Goal: Find contact information: Find contact information

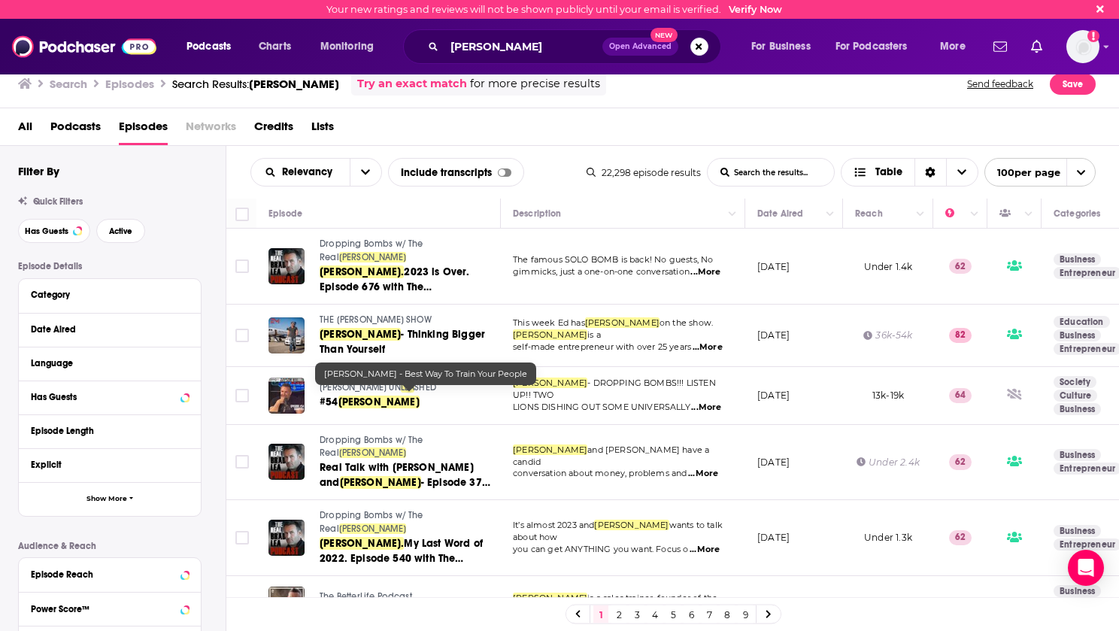
scroll to position [1956, 0]
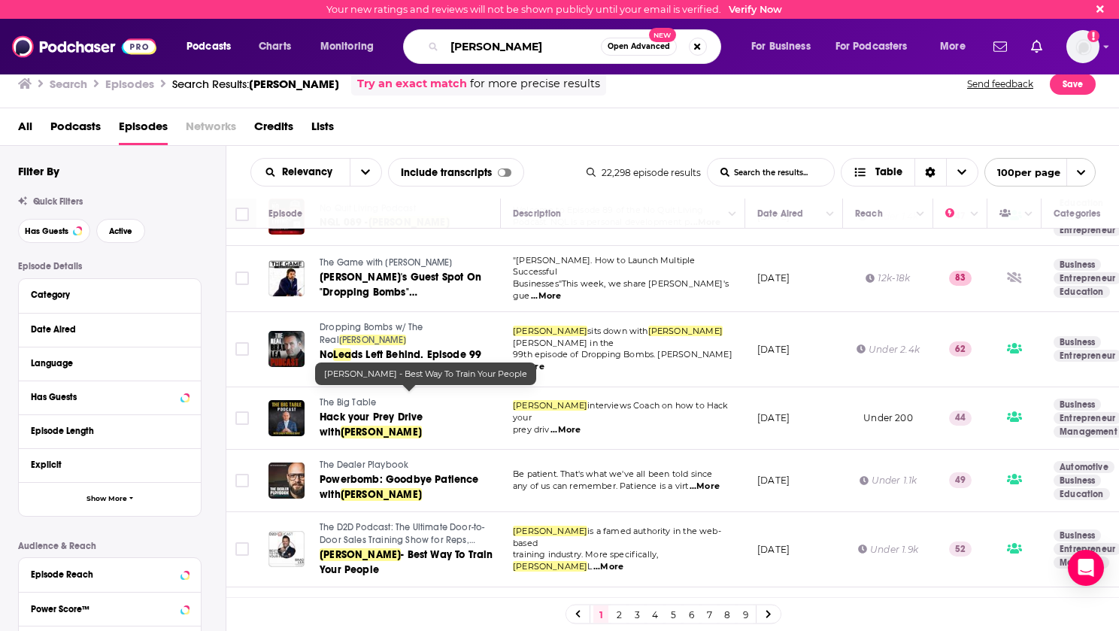
drag, startPoint x: 518, startPoint y: 44, endPoint x: 451, endPoint y: 41, distance: 67.0
click at [451, 41] on input "[PERSON_NAME]" at bounding box center [523, 47] width 156 height 24
type input "pbd"
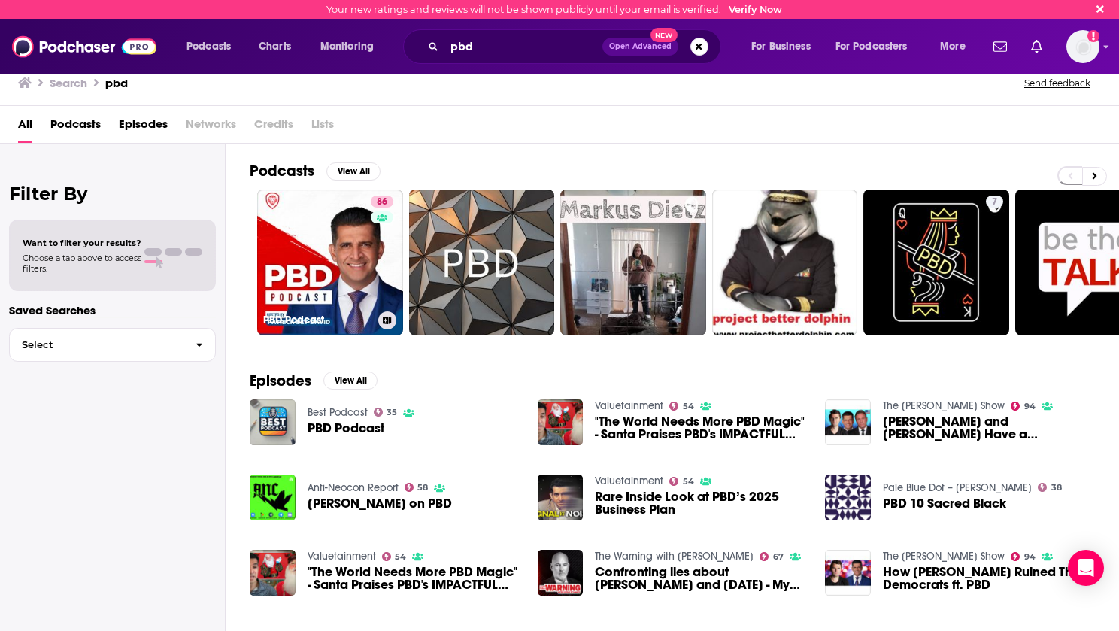
click at [331, 254] on link "86 PBD Podcast" at bounding box center [330, 263] width 146 height 146
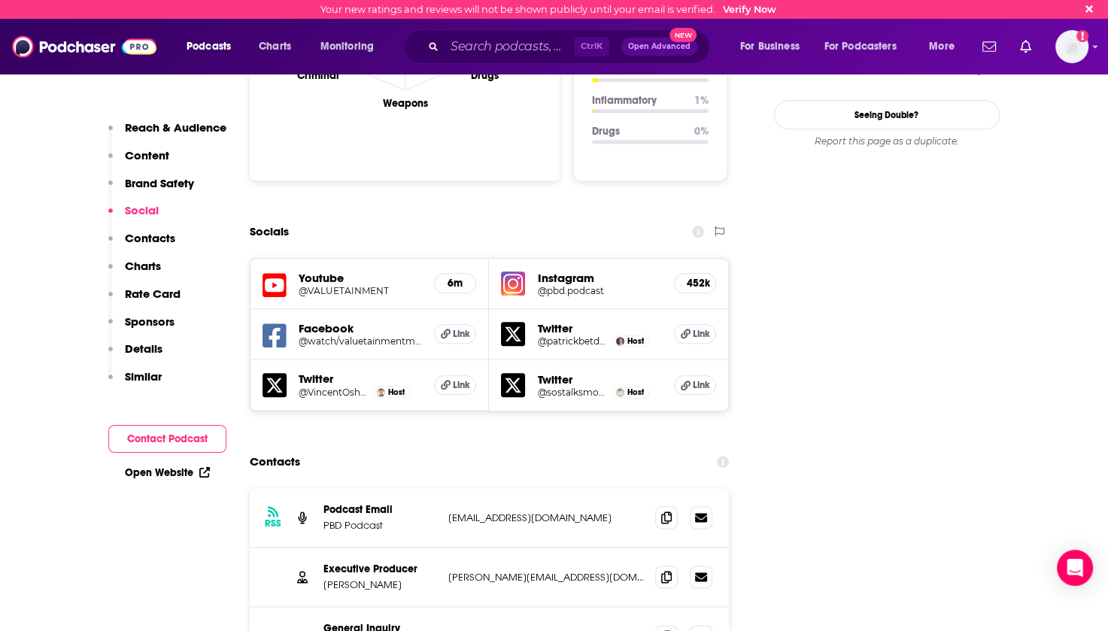
scroll to position [1805, 0]
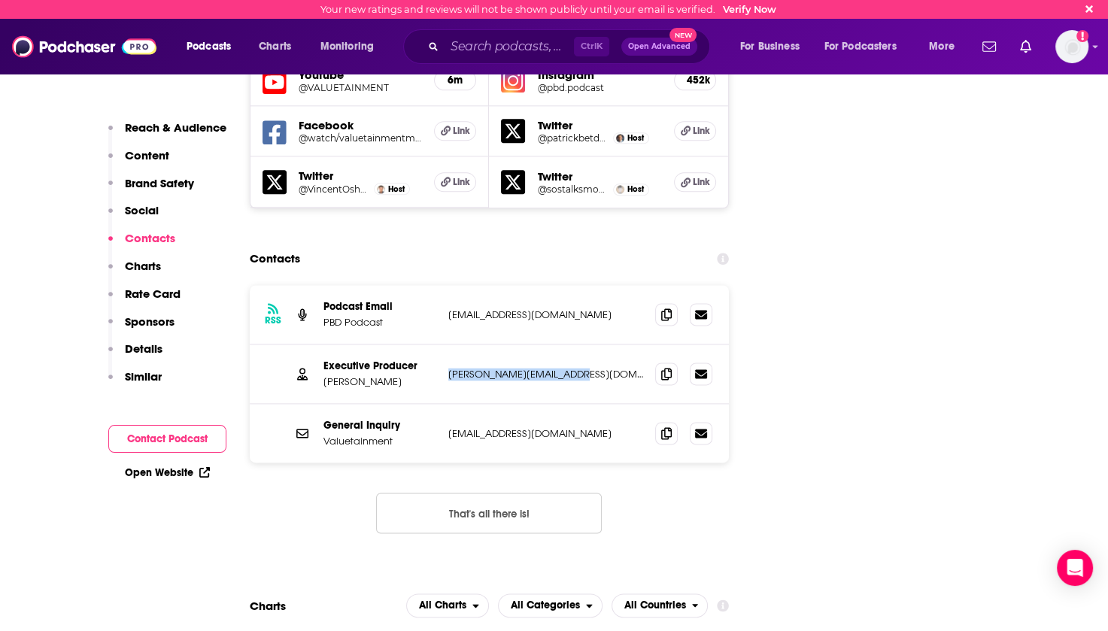
drag, startPoint x: 581, startPoint y: 305, endPoint x: 449, endPoint y: 308, distance: 132.4
click at [448, 368] on p "[PERSON_NAME][EMAIL_ADDRESS][DOMAIN_NAME]" at bounding box center [546, 374] width 196 height 13
copy p "[PERSON_NAME][EMAIL_ADDRESS][DOMAIN_NAME]"
click at [461, 285] on div "RSS Podcast Email PBD Podcast [EMAIL_ADDRESS][DOMAIN_NAME] [EMAIL_ADDRESS][DOMA…" at bounding box center [490, 314] width 480 height 59
drag, startPoint x: 591, startPoint y: 244, endPoint x: 448, endPoint y: 244, distance: 142.2
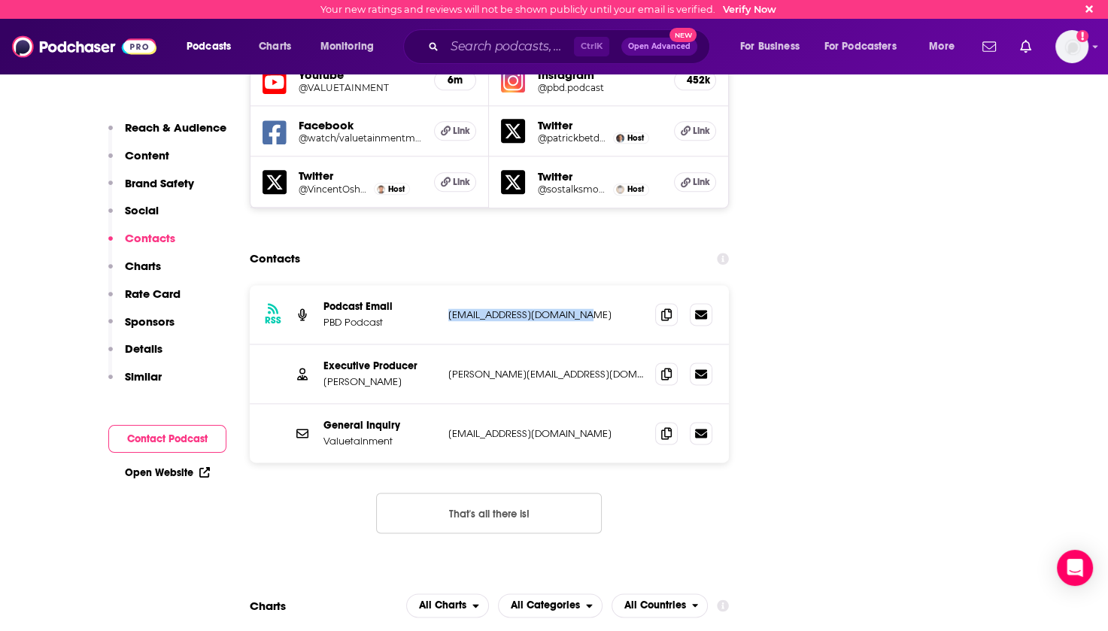
click at [448, 308] on p "[EMAIL_ADDRESS][DOMAIN_NAME]" at bounding box center [546, 314] width 196 height 13
drag, startPoint x: 448, startPoint y: 244, endPoint x: 464, endPoint y: 249, distance: 16.4
copy p "[EMAIL_ADDRESS][DOMAIN_NAME]"
drag, startPoint x: 595, startPoint y: 308, endPoint x: 440, endPoint y: 311, distance: 155.0
click at [440, 345] on div "Executive Producer [PERSON_NAME] Garguilo [EMAIL_ADDRESS][DOMAIN_NAME] [PERSON_…" at bounding box center [490, 374] width 480 height 59
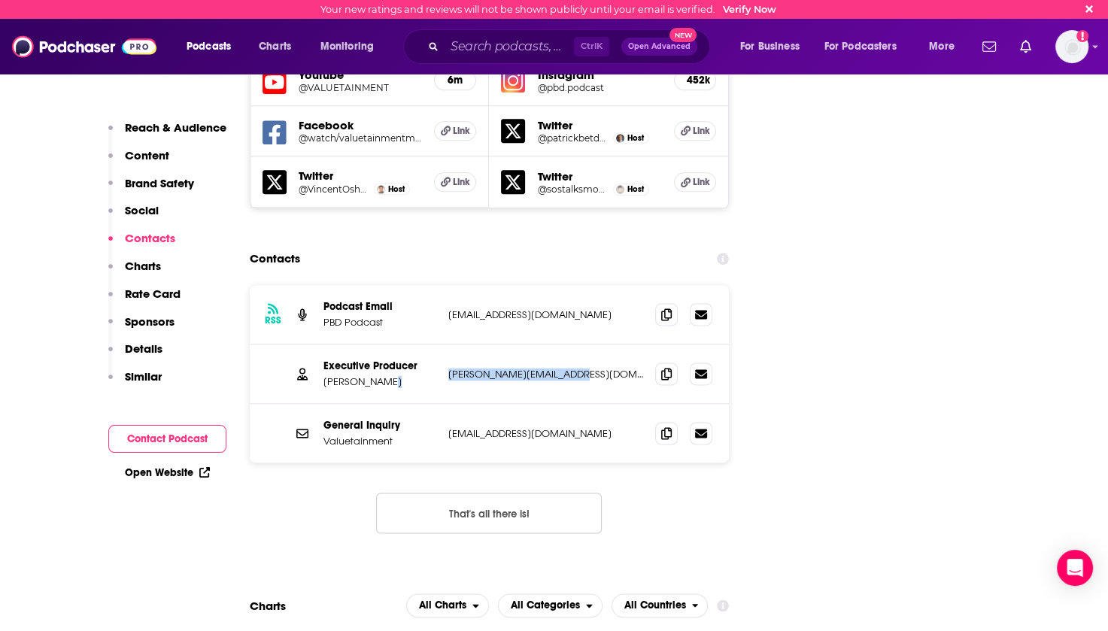
drag, startPoint x: 440, startPoint y: 311, endPoint x: 533, endPoint y: 303, distance: 93.6
copy div "[PERSON_NAME][EMAIL_ADDRESS][DOMAIN_NAME]"
click at [497, 53] on input "Search podcasts, credits, & more..." at bounding box center [509, 47] width 129 height 24
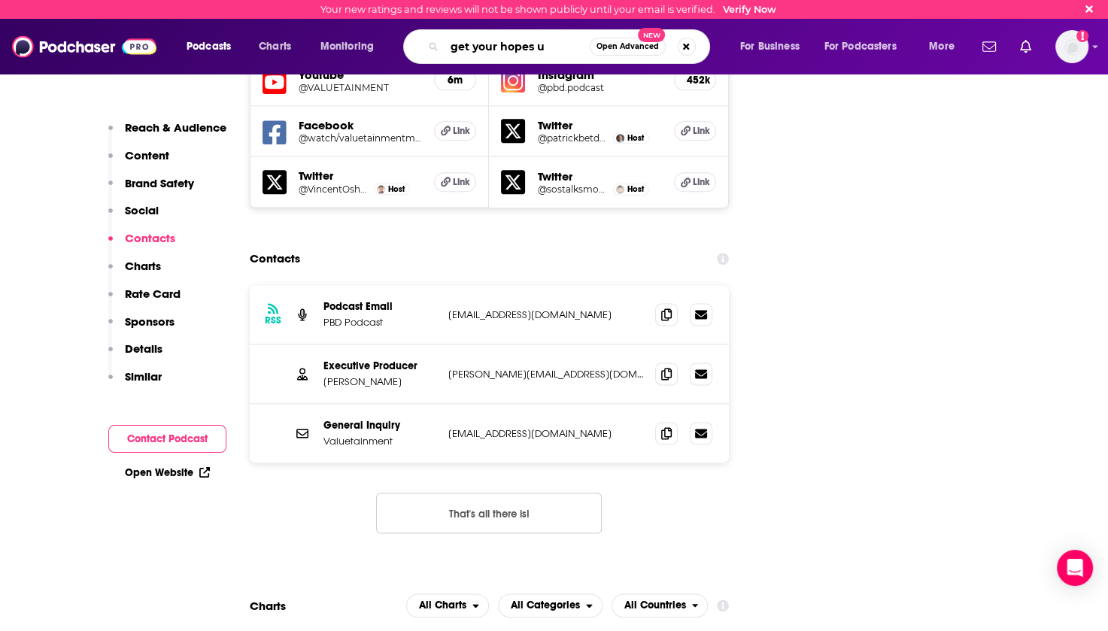
type input "get your hopes up"
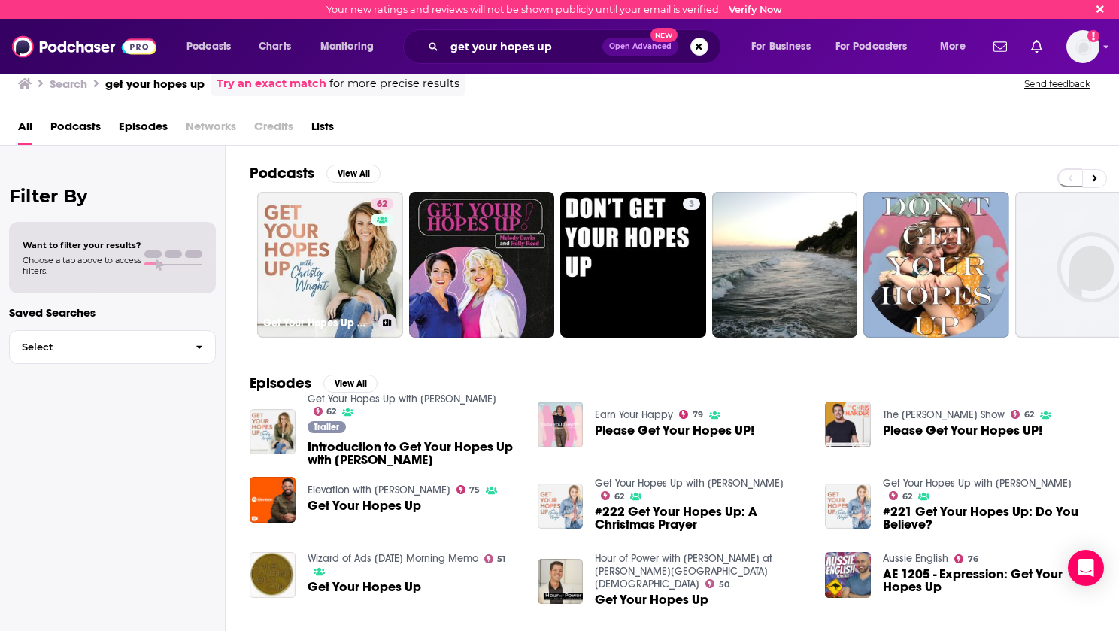
click at [324, 244] on link "62 Get Your Hopes Up with [PERSON_NAME]" at bounding box center [330, 265] width 146 height 146
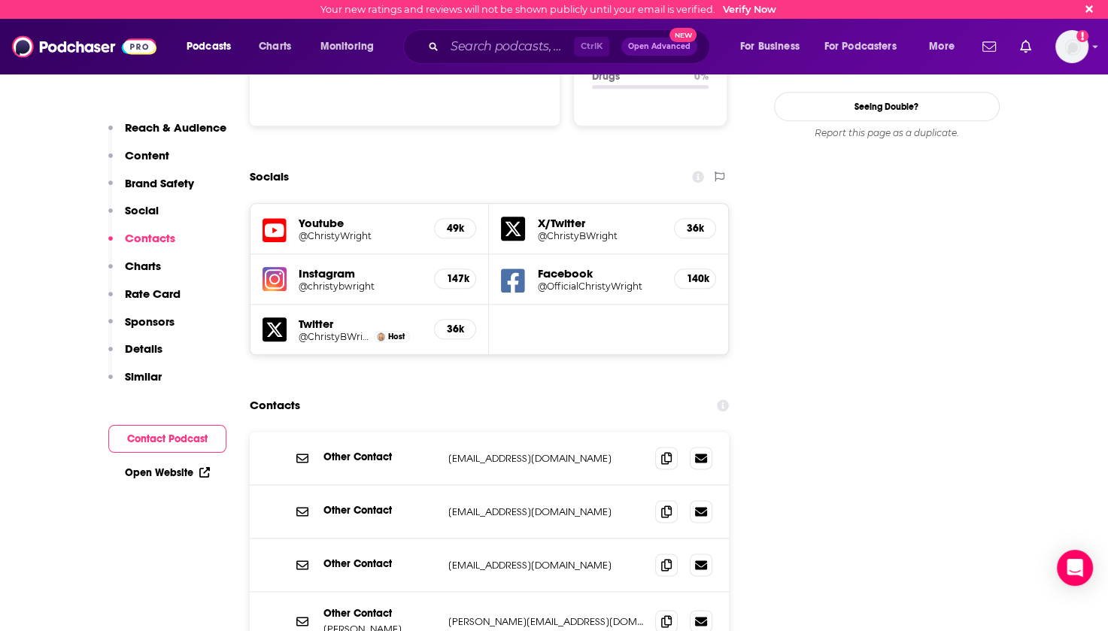
scroll to position [1805, 0]
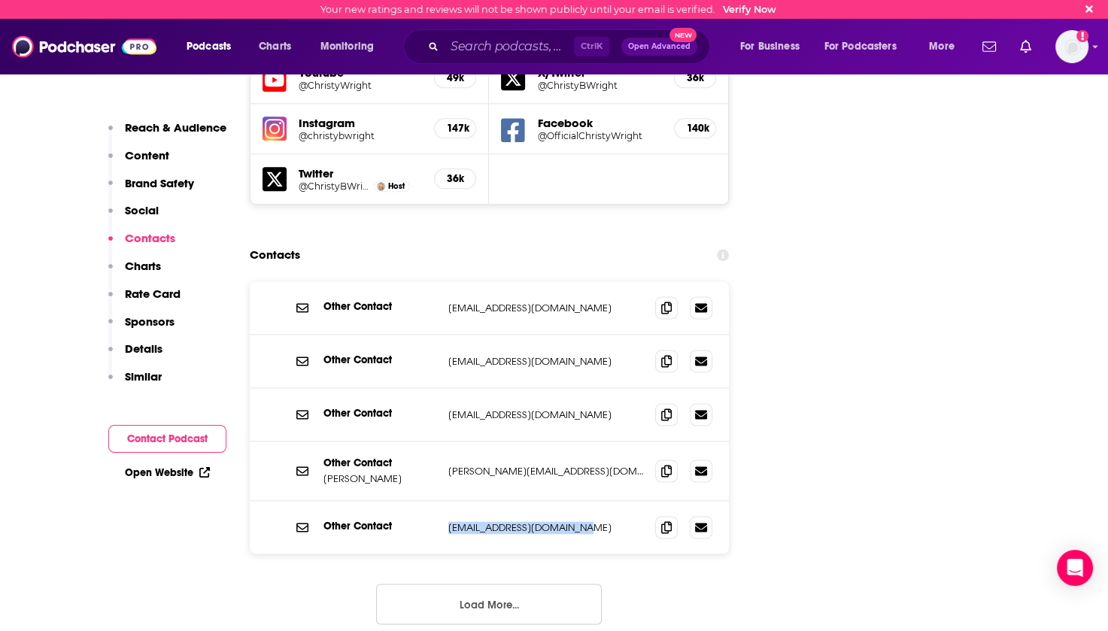
drag, startPoint x: 587, startPoint y: 433, endPoint x: 447, endPoint y: 430, distance: 139.9
click at [447, 501] on div "Other Contact [EMAIL_ADDRESS][DOMAIN_NAME] [EMAIL_ADDRESS][DOMAIN_NAME]" at bounding box center [490, 527] width 480 height 53
drag, startPoint x: 447, startPoint y: 430, endPoint x: 485, endPoint y: 430, distance: 38.4
copy p "[EMAIL_ADDRESS][DOMAIN_NAME]"
drag, startPoint x: 579, startPoint y: 372, endPoint x: 450, endPoint y: 373, distance: 129.4
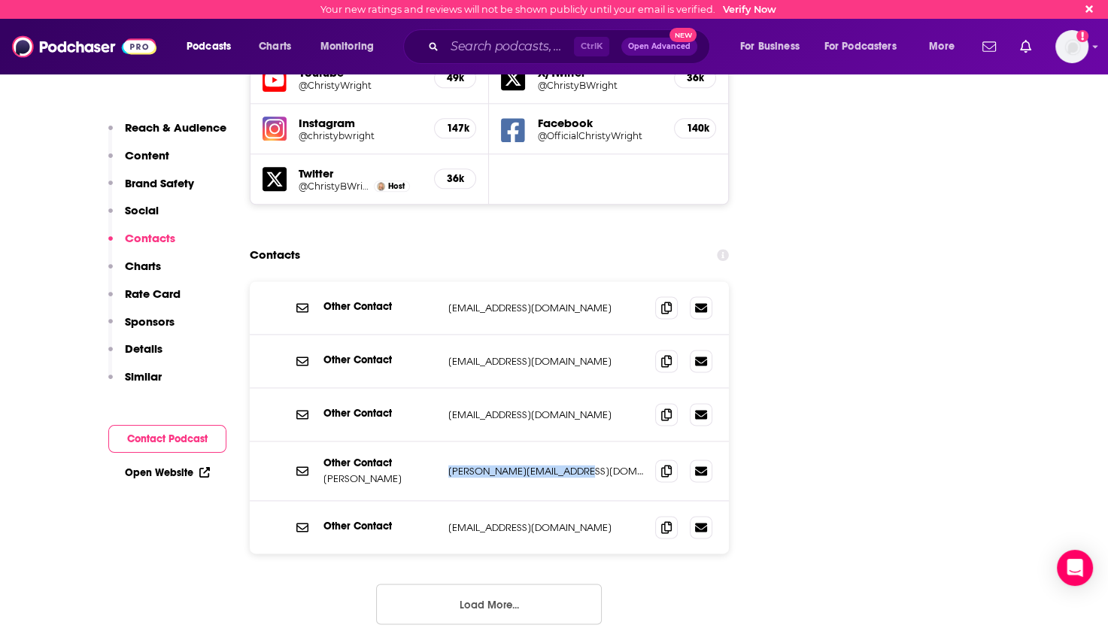
click at [449, 465] on p "[PERSON_NAME][EMAIL_ADDRESS][DOMAIN_NAME]" at bounding box center [546, 471] width 196 height 13
drag, startPoint x: 450, startPoint y: 373, endPoint x: 458, endPoint y: 375, distance: 8.4
copy p "[PERSON_NAME][EMAIL_ADDRESS][DOMAIN_NAME]"
drag, startPoint x: 560, startPoint y: 211, endPoint x: 445, endPoint y: 210, distance: 115.1
click at [445, 281] on div "Other Contact [EMAIL_ADDRESS][DOMAIN_NAME] [EMAIL_ADDRESS][DOMAIN_NAME]" at bounding box center [490, 307] width 480 height 53
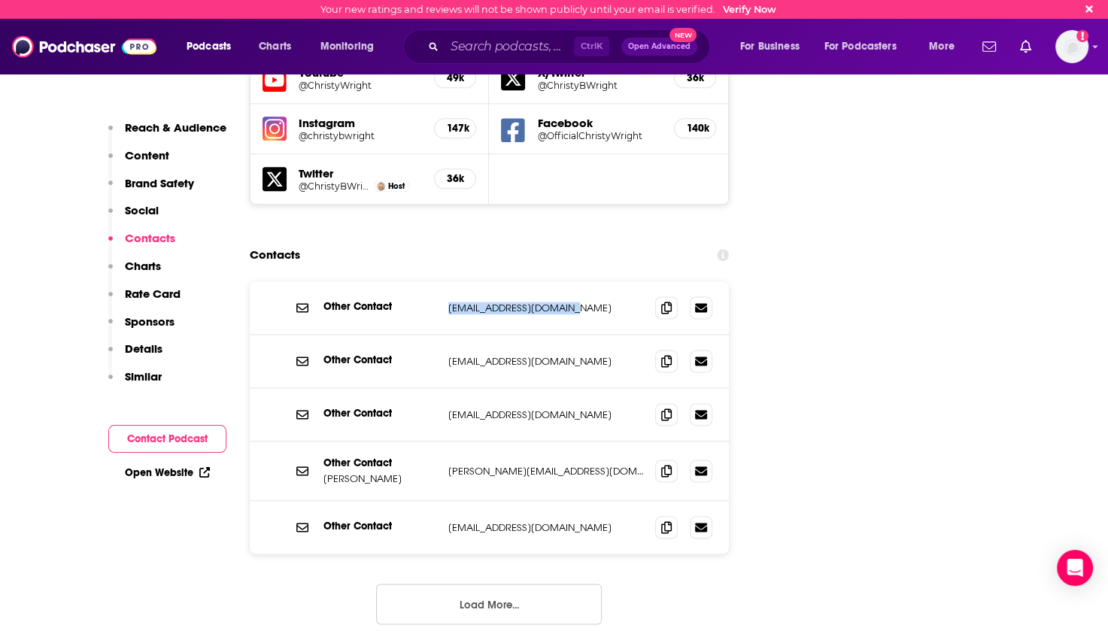
drag, startPoint x: 445, startPoint y: 210, endPoint x: 460, endPoint y: 209, distance: 15.1
copy p "[EMAIL_ADDRESS][DOMAIN_NAME]"
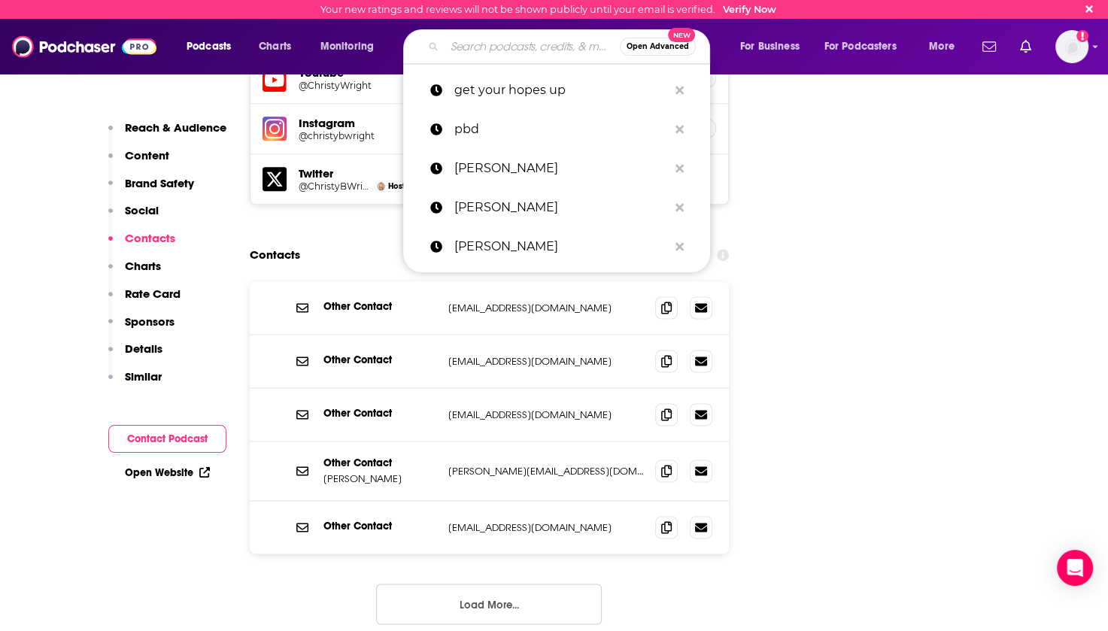
click at [464, 43] on input "Search podcasts, credits, & more..." at bounding box center [532, 47] width 175 height 24
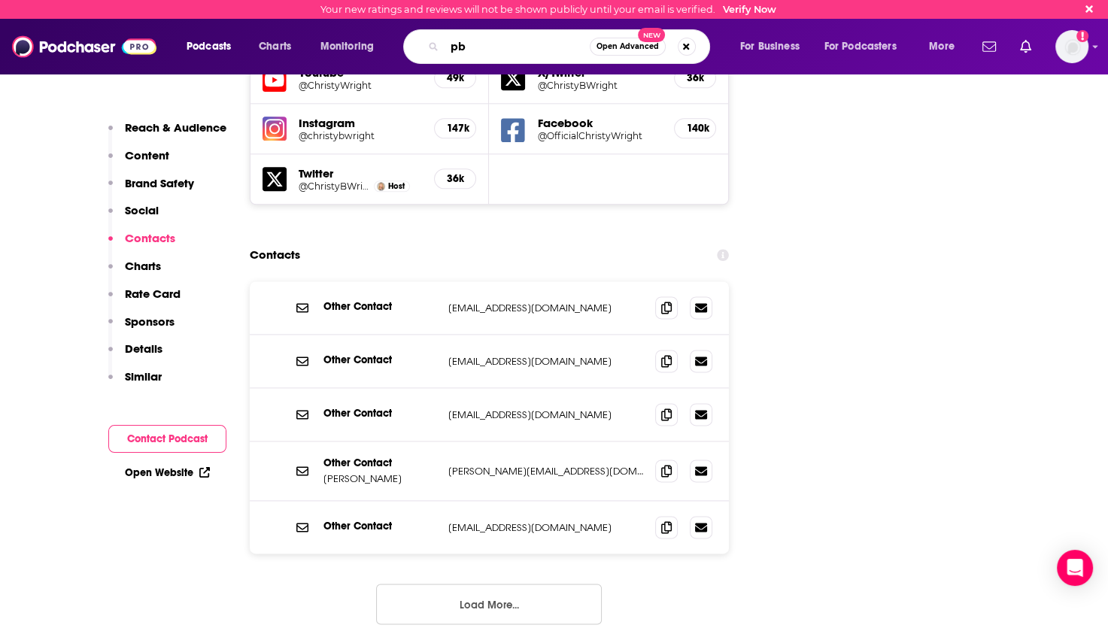
type input "pbd"
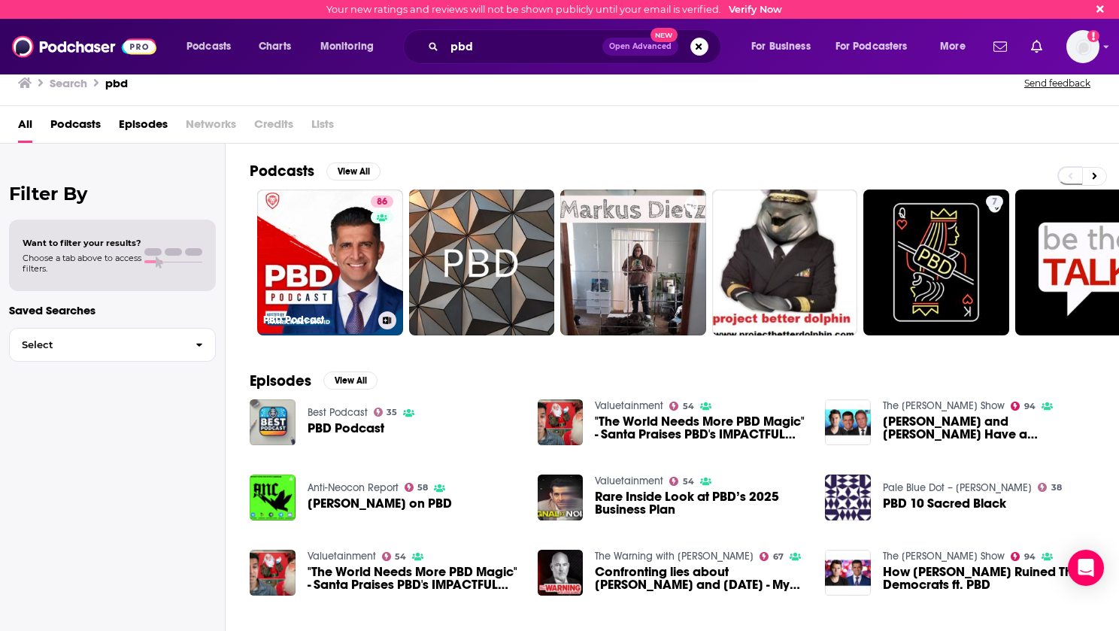
click at [316, 249] on link "86 PBD Podcast" at bounding box center [330, 263] width 146 height 146
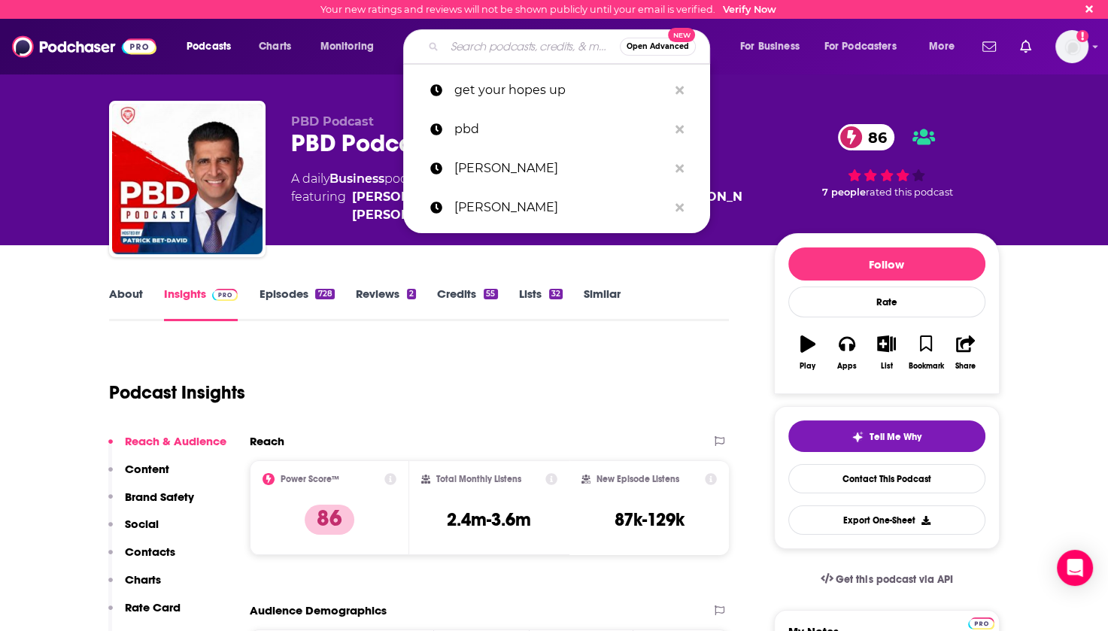
click at [522, 49] on input "Search podcasts, credits, & more..." at bounding box center [532, 47] width 175 height 24
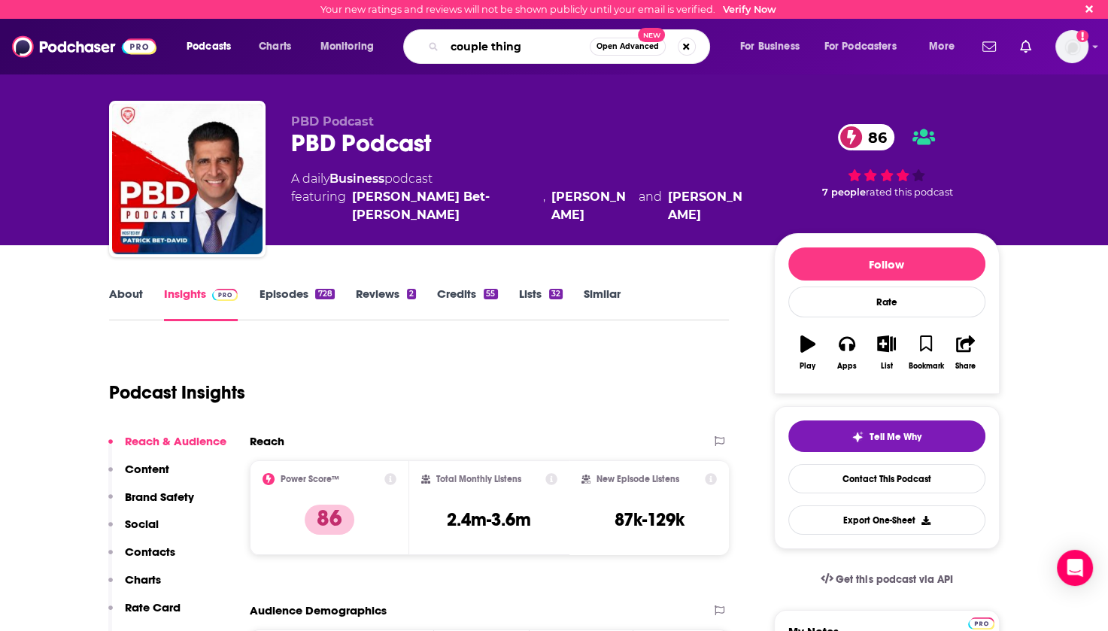
type input "couple things"
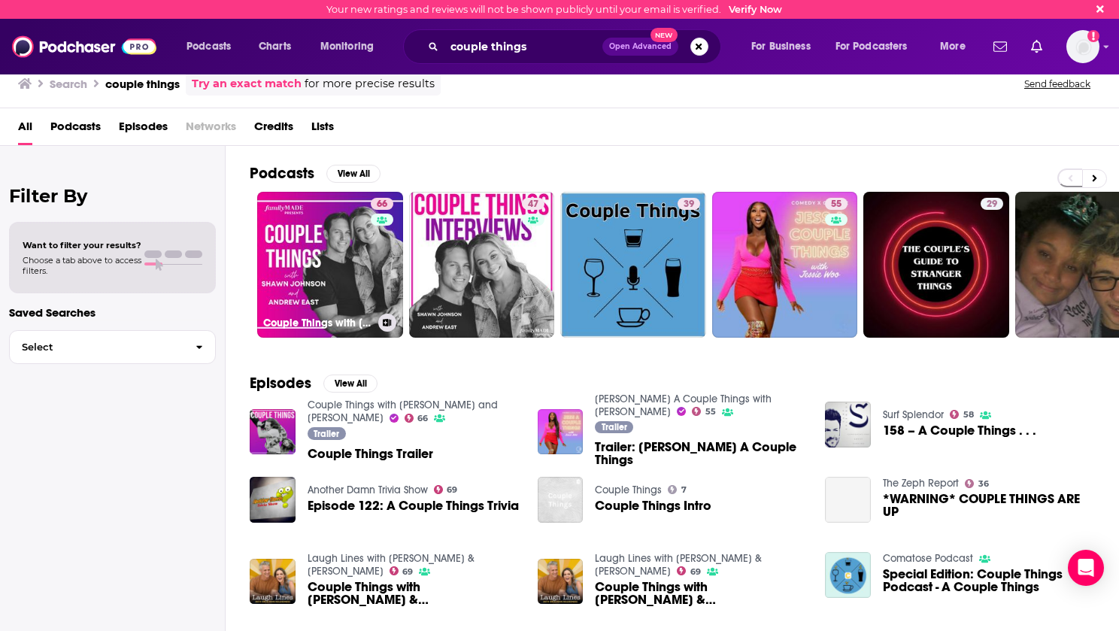
click at [340, 246] on link "66 Couple Things with [PERSON_NAME] and [PERSON_NAME]" at bounding box center [330, 265] width 146 height 146
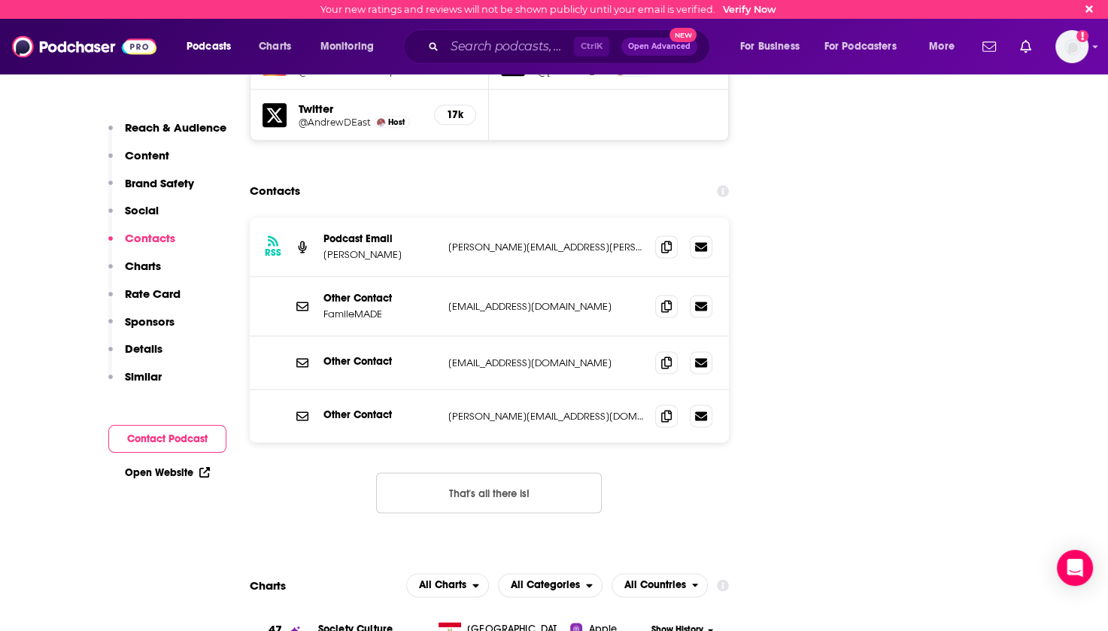
scroll to position [1730, 0]
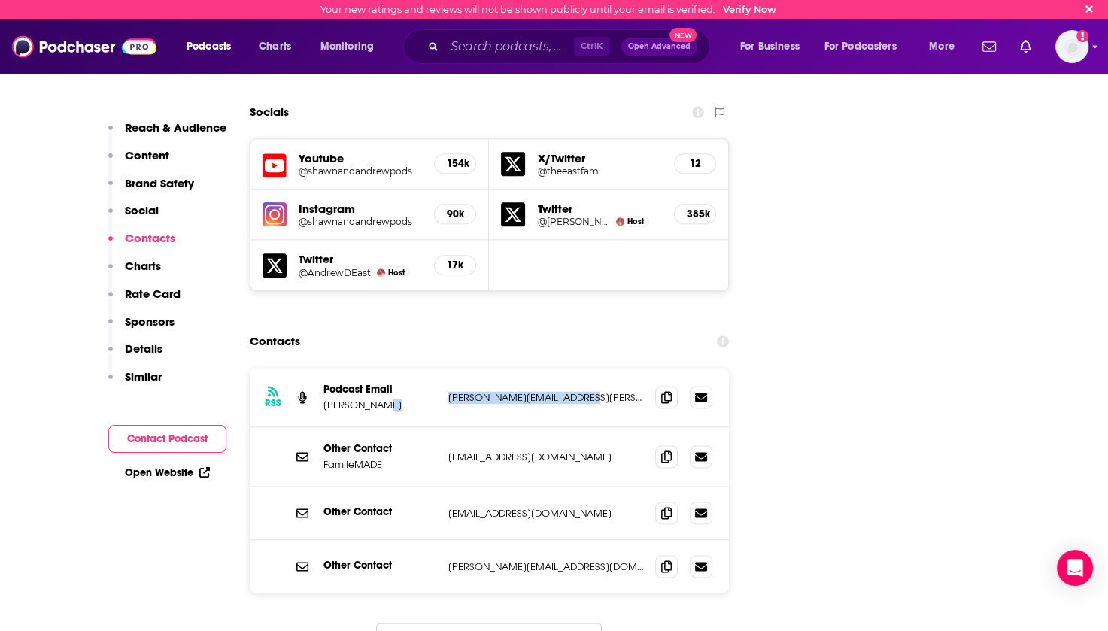
drag, startPoint x: 605, startPoint y: 306, endPoint x: 442, endPoint y: 317, distance: 162.9
click at [442, 368] on div "RSS Podcast Email [PERSON_NAME] [PERSON_NAME][EMAIL_ADDRESS][PERSON_NAME][DOMAI…" at bounding box center [490, 397] width 480 height 59
copy div "[PERSON_NAME][EMAIL_ADDRESS][PERSON_NAME][DOMAIN_NAME]"
drag, startPoint x: 573, startPoint y: 472, endPoint x: 444, endPoint y: 478, distance: 129.5
click at [444, 540] on div "Other Contact [PERSON_NAME][EMAIL_ADDRESS][DOMAIN_NAME] [PERSON_NAME][EMAIL_ADD…" at bounding box center [490, 566] width 480 height 53
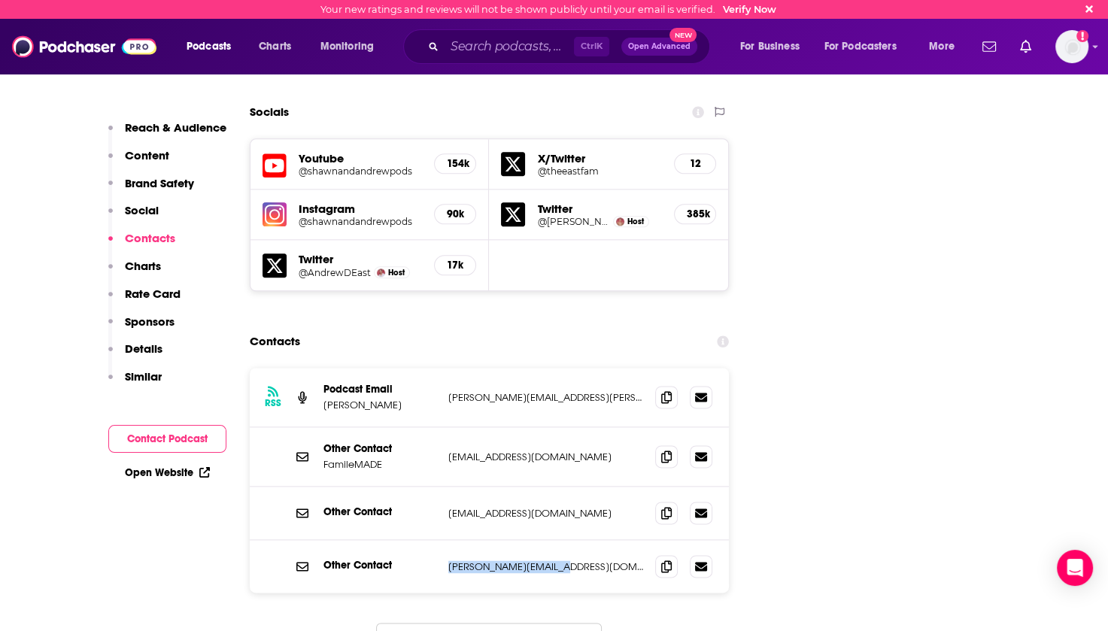
copy p "[PERSON_NAME][EMAIL_ADDRESS][DOMAIN_NAME]"
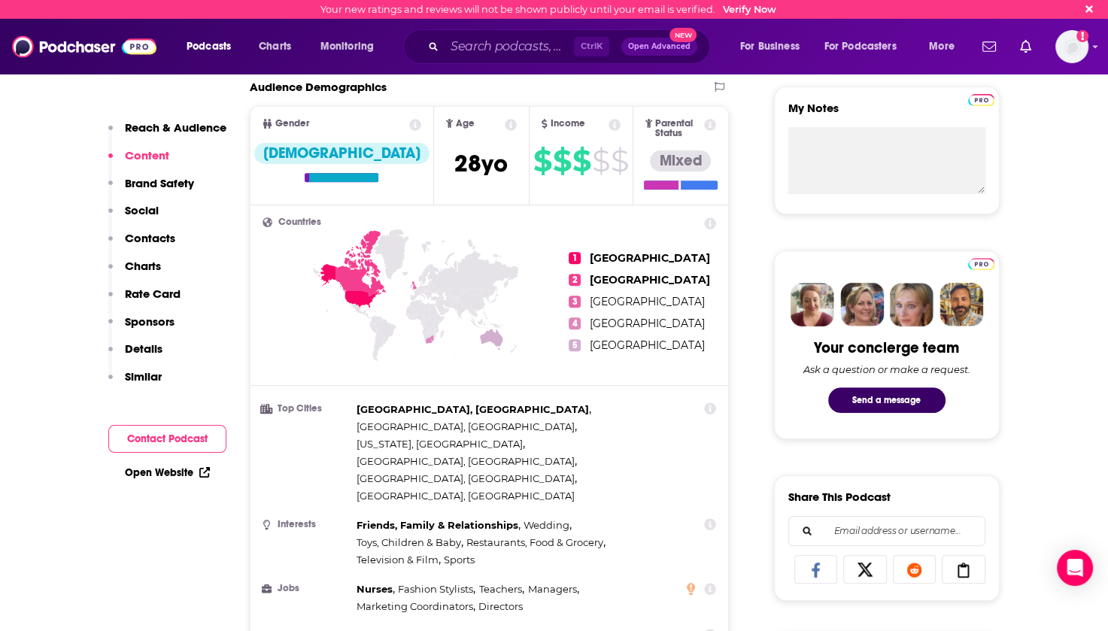
scroll to position [75, 0]
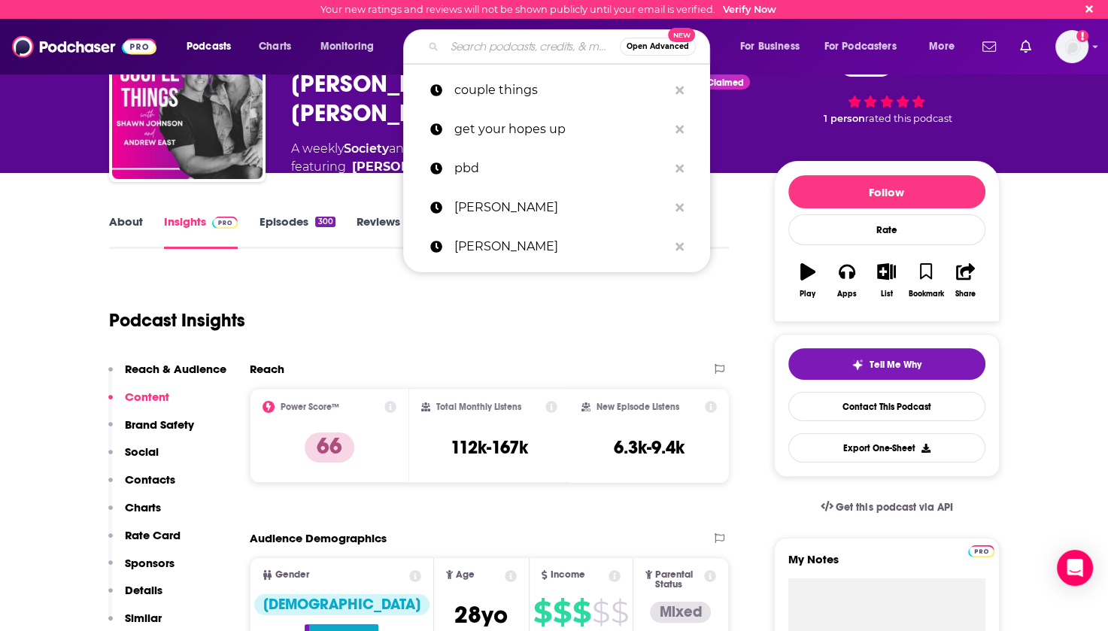
click at [460, 42] on input "Search podcasts, credits, & more..." at bounding box center [532, 47] width 175 height 24
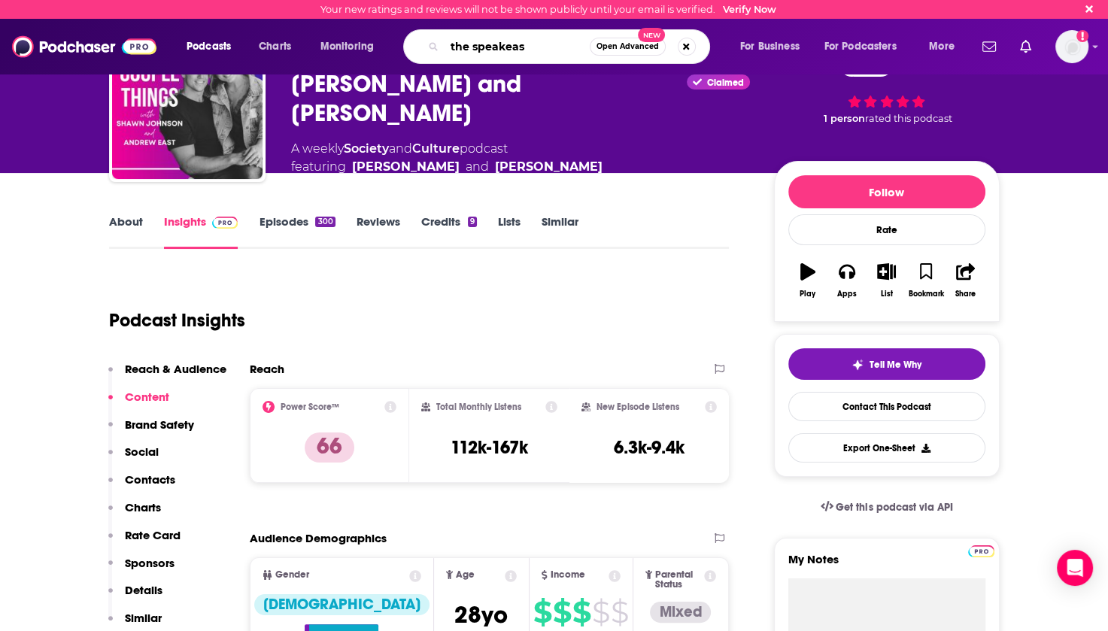
type input "the speakeasy"
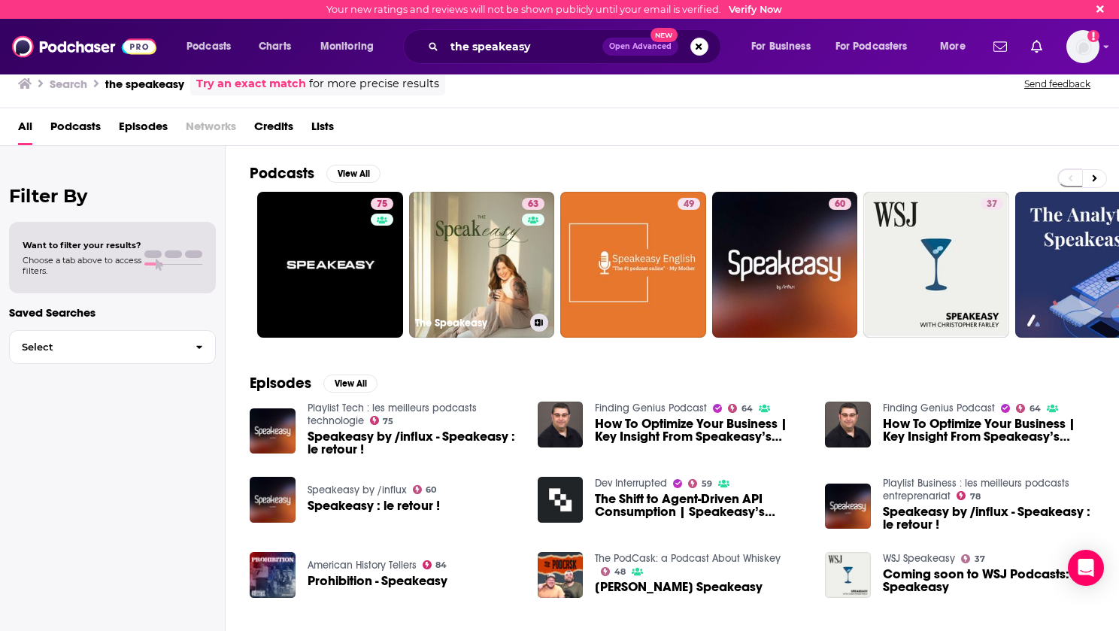
click at [483, 266] on link "63 The Speakeasy" at bounding box center [482, 265] width 146 height 146
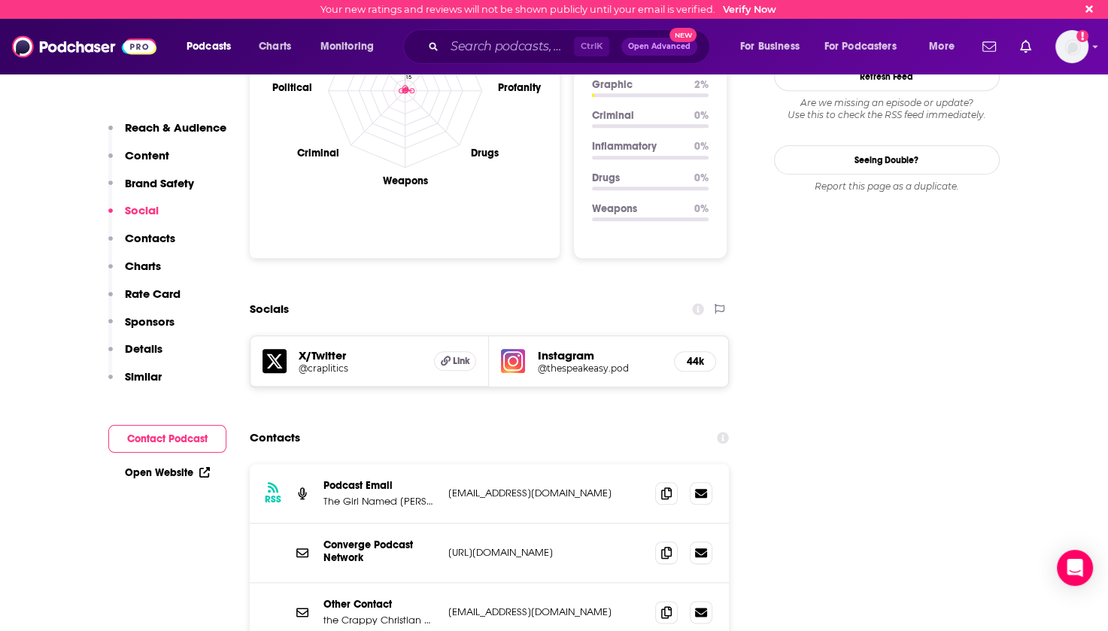
scroll to position [1580, 0]
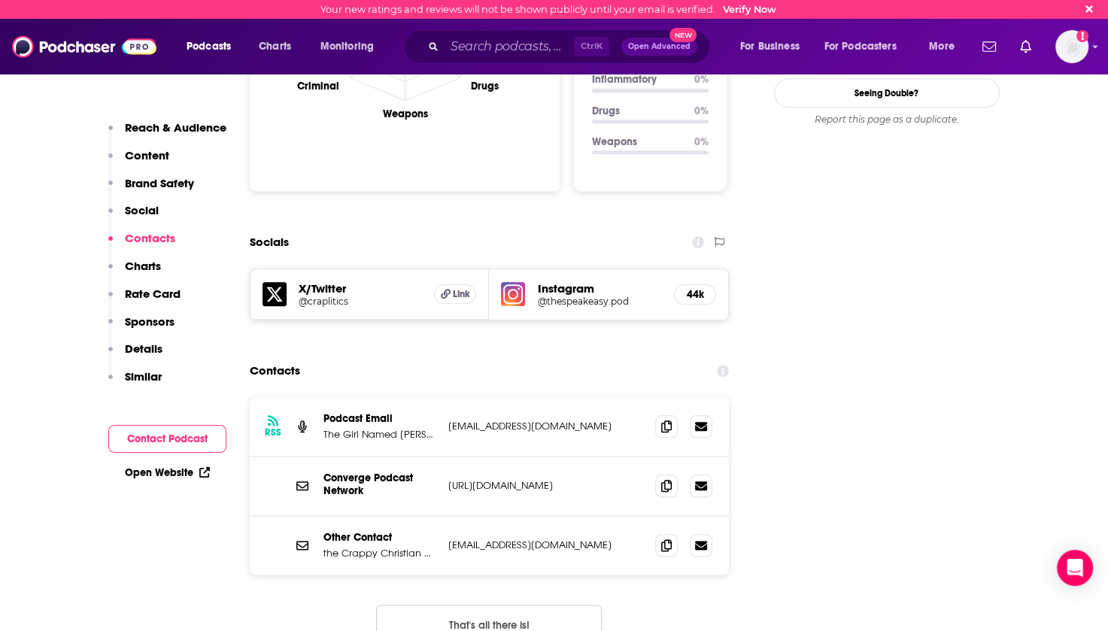
drag, startPoint x: 616, startPoint y: 333, endPoint x: 448, endPoint y: 336, distance: 168.5
click at [448, 420] on p "[EMAIL_ADDRESS][DOMAIN_NAME]" at bounding box center [546, 426] width 196 height 13
drag, startPoint x: 448, startPoint y: 336, endPoint x: 472, endPoint y: 336, distance: 24.8
drag, startPoint x: 591, startPoint y: 454, endPoint x: 451, endPoint y: 454, distance: 140.7
click at [451, 539] on p "[EMAIL_ADDRESS][DOMAIN_NAME]" at bounding box center [546, 545] width 196 height 13
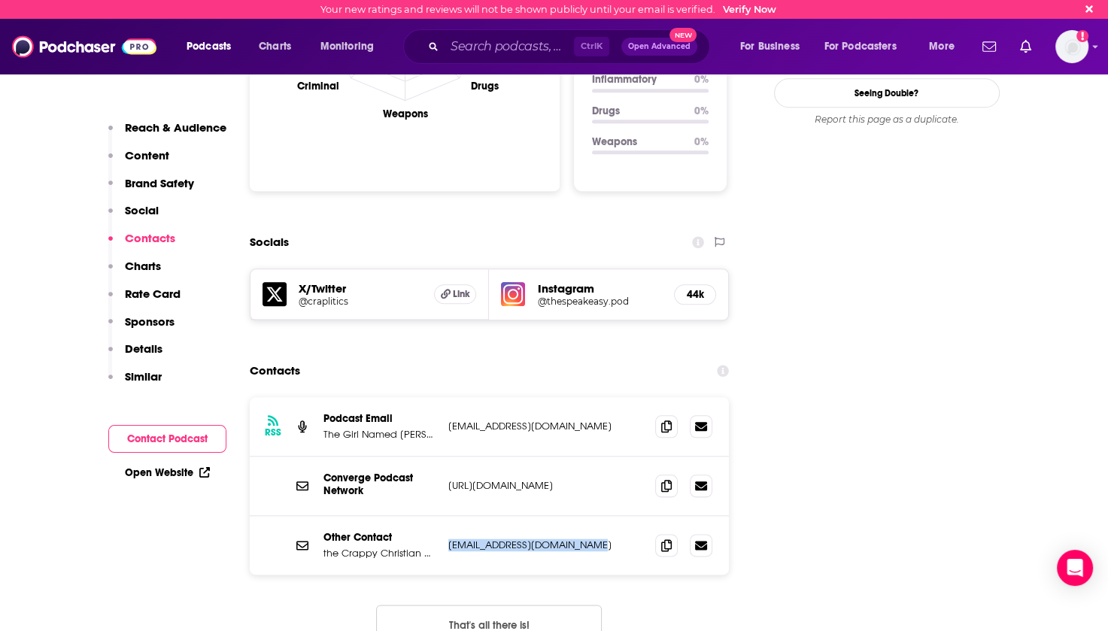
drag, startPoint x: 451, startPoint y: 454, endPoint x: 469, endPoint y: 457, distance: 18.9
